Goal: Information Seeking & Learning: Find specific fact

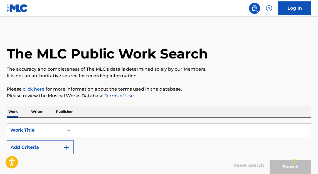
click at [91, 129] on input "Search Form" at bounding box center [192, 130] width 237 height 13
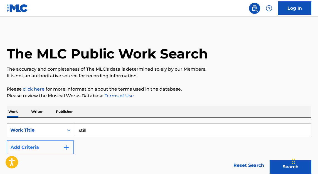
type input "still"
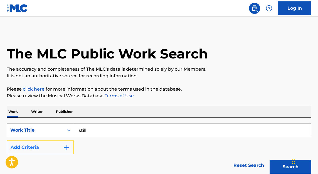
click at [59, 147] on button "Add Criteria" at bounding box center [40, 148] width 67 height 14
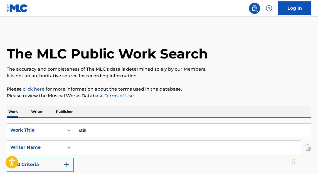
click at [96, 141] on input "Search Form" at bounding box center [187, 147] width 226 height 13
type input "jordan"
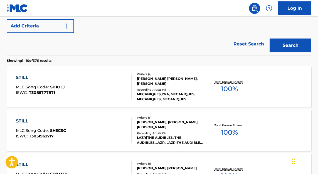
scroll to position [139, 0]
click at [39, 44] on div "Reset Search Search" at bounding box center [159, 44] width 304 height 22
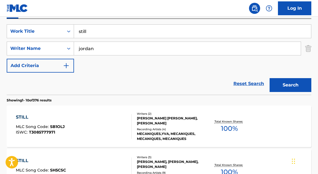
scroll to position [99, 0]
click at [102, 47] on input "jordan" at bounding box center [187, 48] width 226 height 13
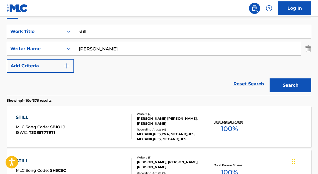
type input "[PERSON_NAME]"
click at [269, 79] on button "Search" at bounding box center [290, 86] width 42 height 14
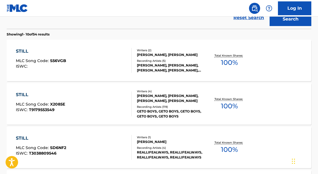
scroll to position [166, 0]
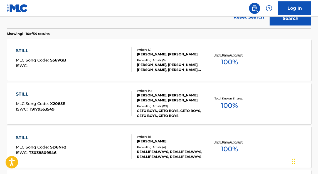
click at [105, 106] on div "STILL MLC Song Code : X2085E ISWC : T9179553549" at bounding box center [74, 103] width 116 height 25
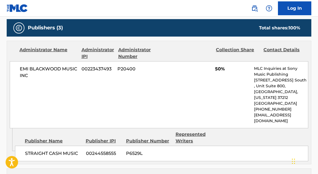
scroll to position [260, 0]
